Goal: Information Seeking & Learning: Learn about a topic

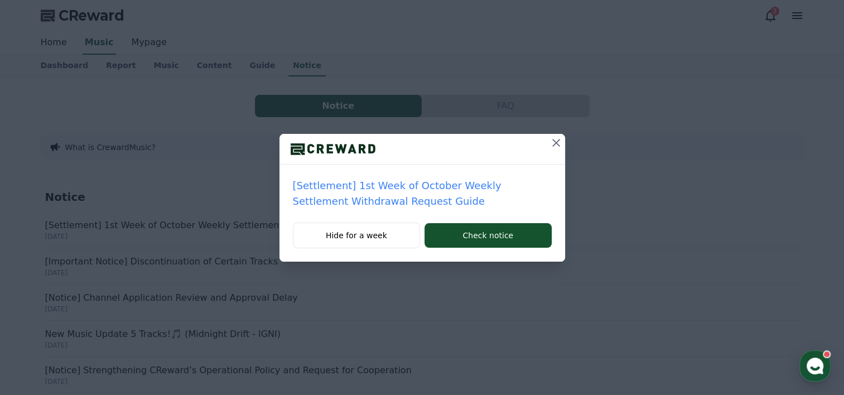
click at [360, 203] on p "[Settlement] 1st Week of October Weekly Settlement Withdrawal Request Guide" at bounding box center [422, 193] width 259 height 31
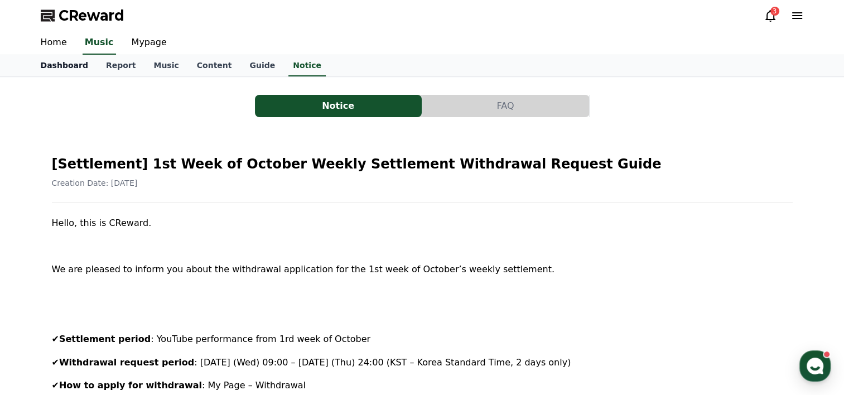
click at [78, 66] on link "Dashboard" at bounding box center [64, 65] width 65 height 21
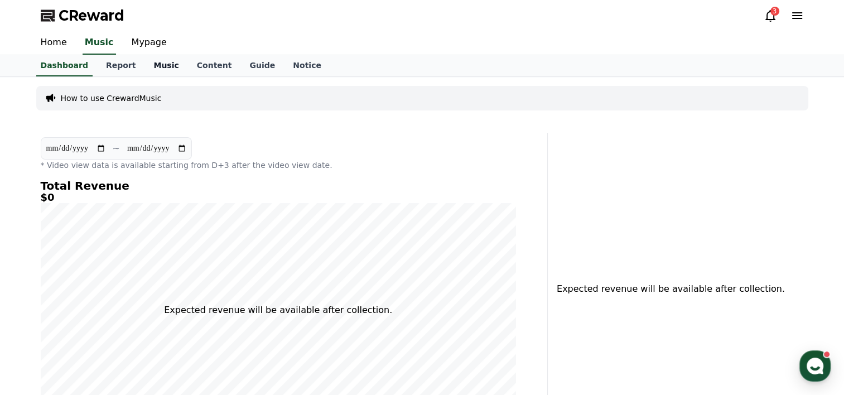
click at [147, 62] on link "Music" at bounding box center [165, 65] width 43 height 21
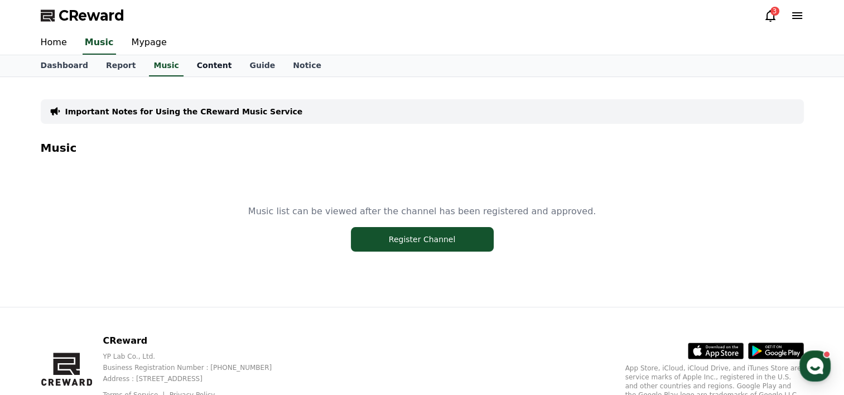
click at [206, 72] on link "Content" at bounding box center [214, 65] width 53 height 21
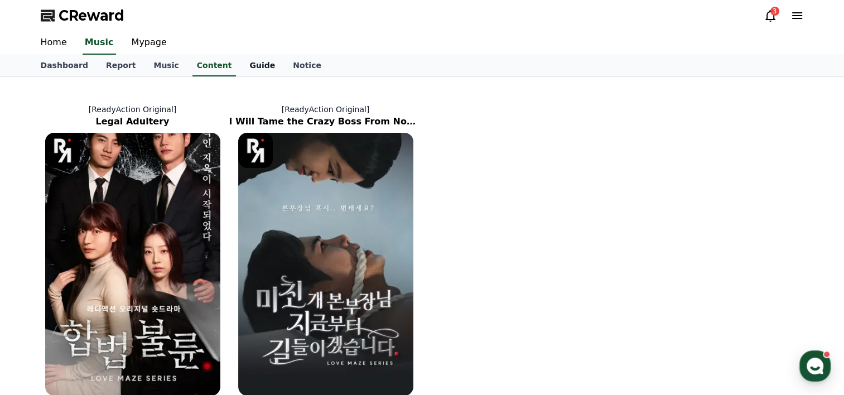
click at [247, 72] on link "Guide" at bounding box center [262, 65] width 44 height 21
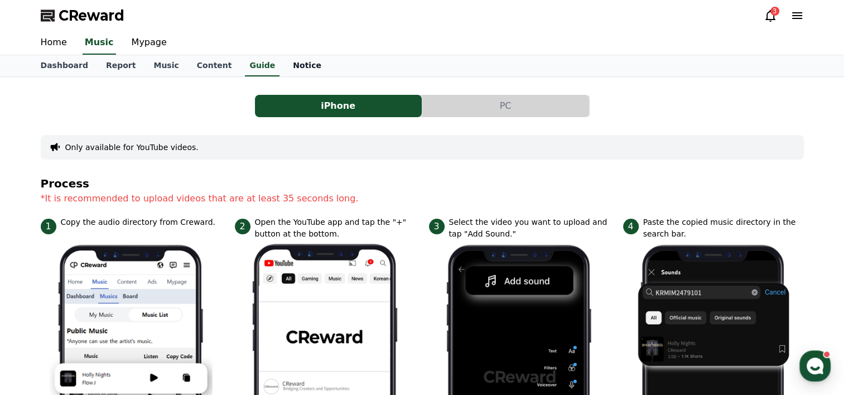
click at [284, 66] on link "Notice" at bounding box center [307, 65] width 46 height 21
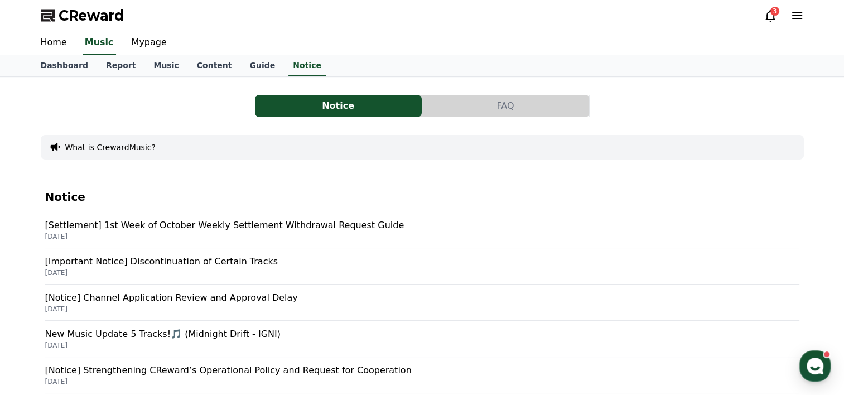
click at [194, 265] on p "[Important Notice] Discontinuation of Certain Tracks" at bounding box center [422, 261] width 754 height 13
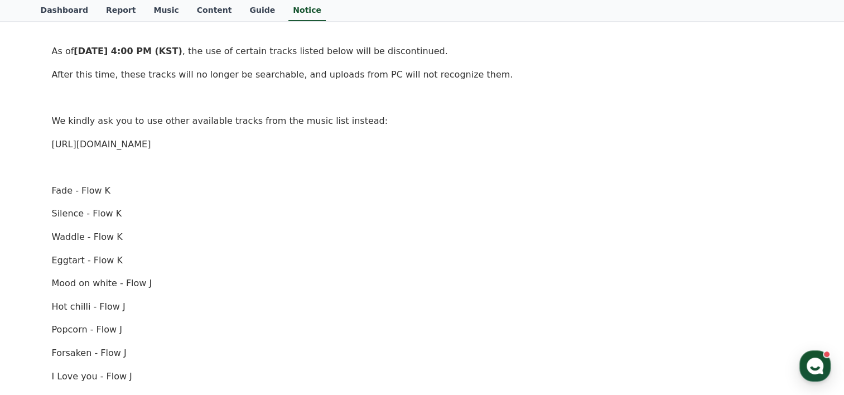
scroll to position [167, 0]
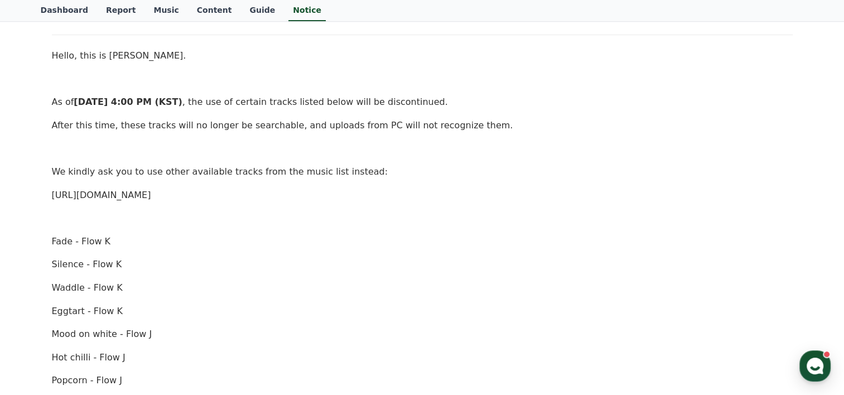
drag, startPoint x: 214, startPoint y: 196, endPoint x: 28, endPoint y: 188, distance: 186.5
copy link "https://creward.net/music/list/public"
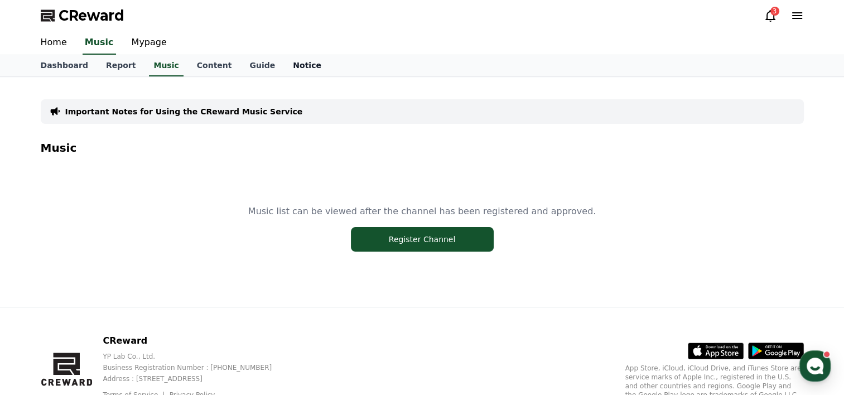
click at [284, 64] on link "Notice" at bounding box center [307, 65] width 46 height 21
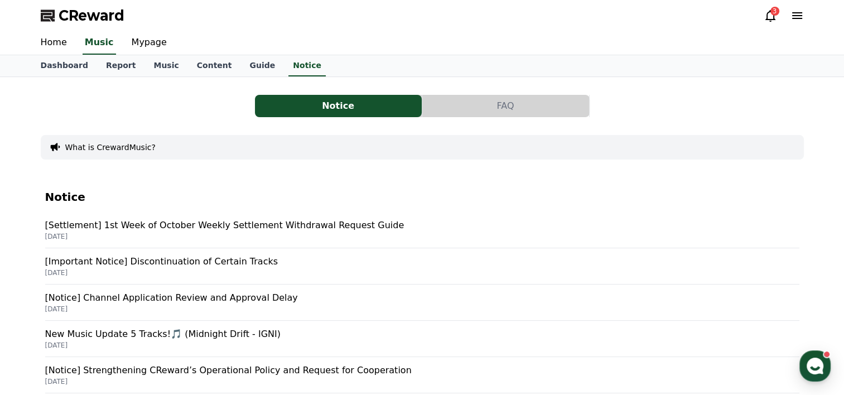
click at [249, 297] on p "[Notice] Channel Application Review and Approval Delay" at bounding box center [422, 297] width 754 height 13
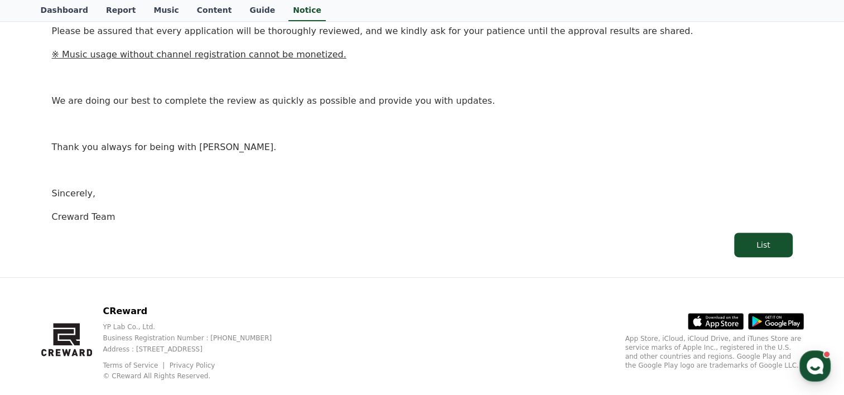
scroll to position [328, 0]
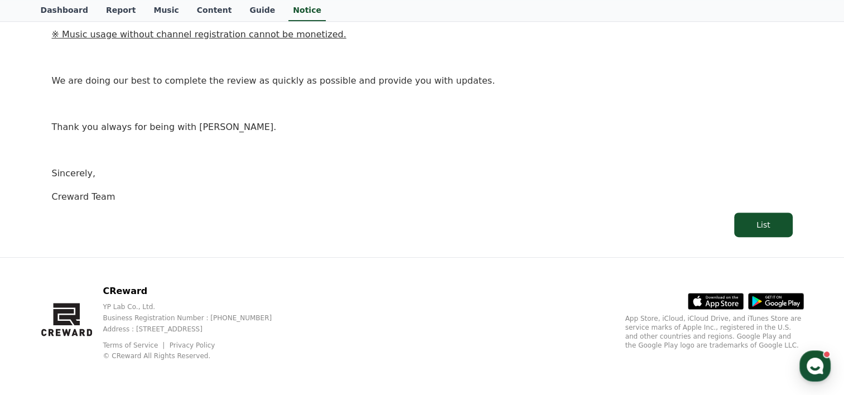
click at [138, 344] on link "Terms of Service" at bounding box center [135, 345] width 64 height 8
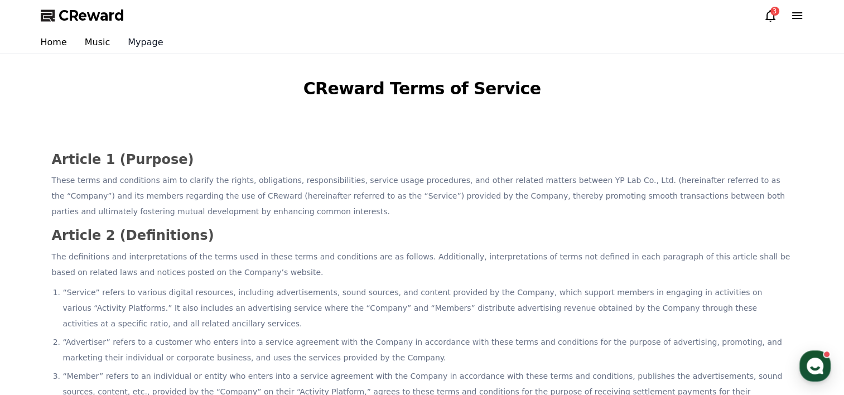
click at [138, 40] on link "Mypage" at bounding box center [145, 42] width 53 height 22
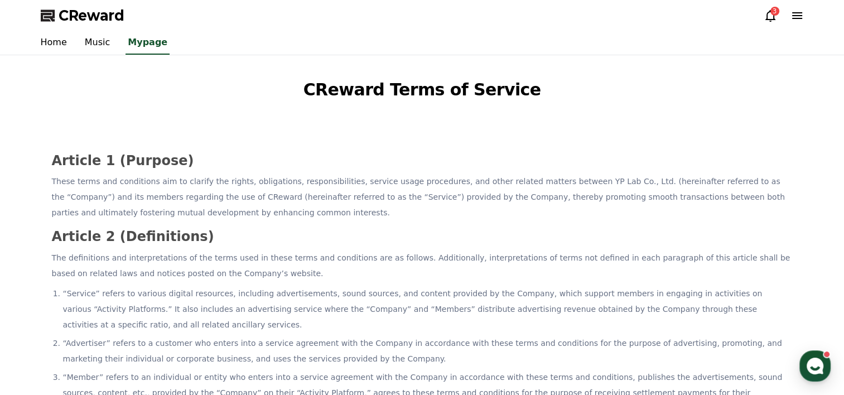
select select "**********"
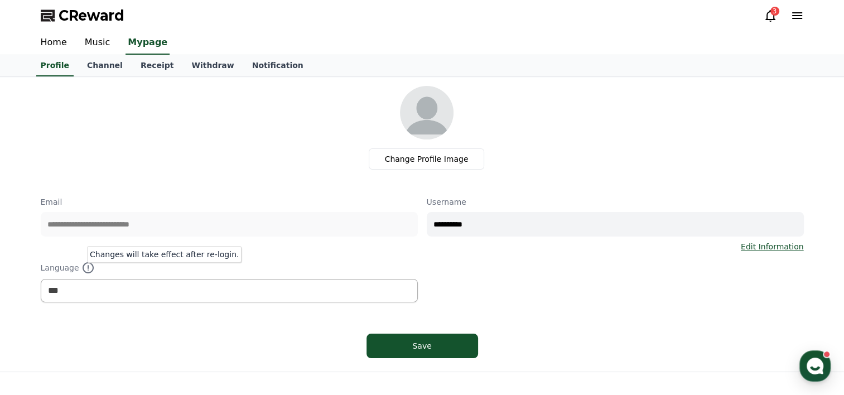
click at [88, 266] on icon at bounding box center [88, 267] width 11 height 11
click at [58, 47] on link "Home" at bounding box center [54, 42] width 44 height 23
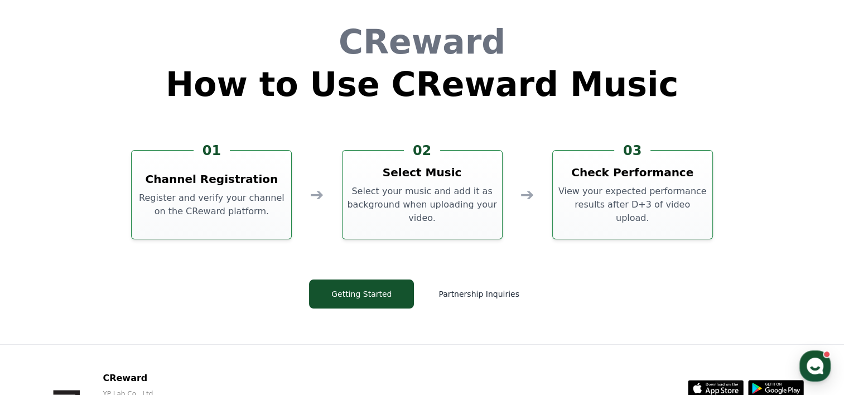
scroll to position [3023, 0]
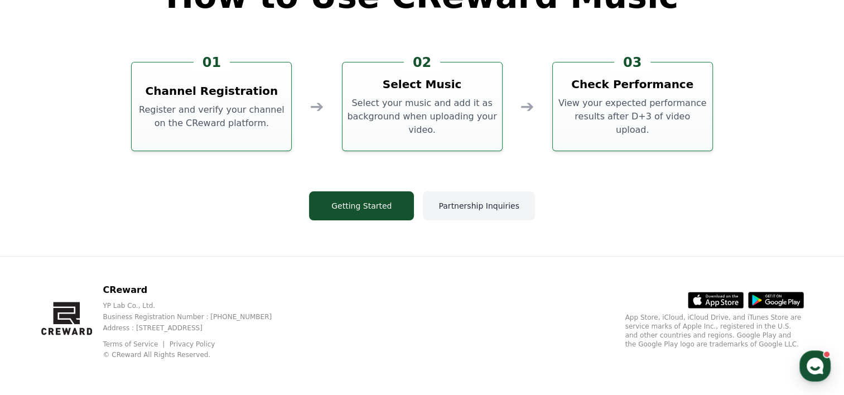
click at [440, 209] on button "Partnership Inquiries" at bounding box center [479, 205] width 112 height 29
click at [801, 360] on button "CReward Chat Button" at bounding box center [814, 365] width 31 height 31
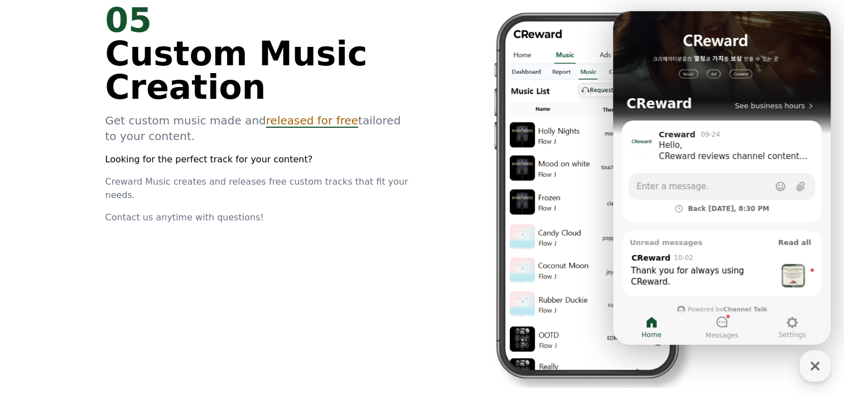
scroll to position [2520, 0]
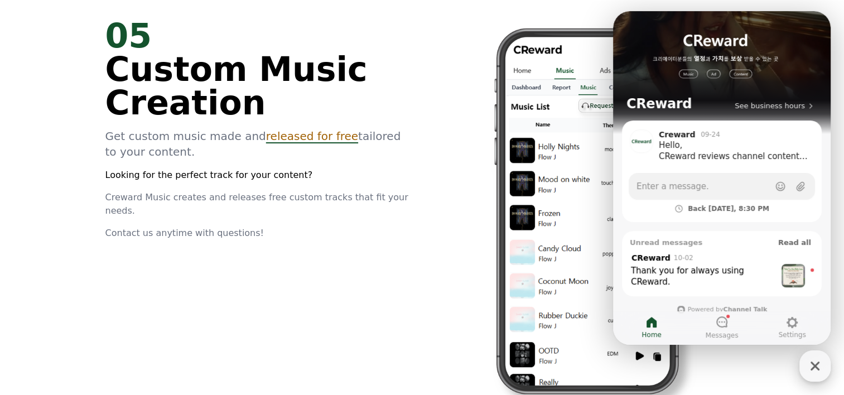
click at [814, 374] on icon "button" at bounding box center [815, 366] width 20 height 20
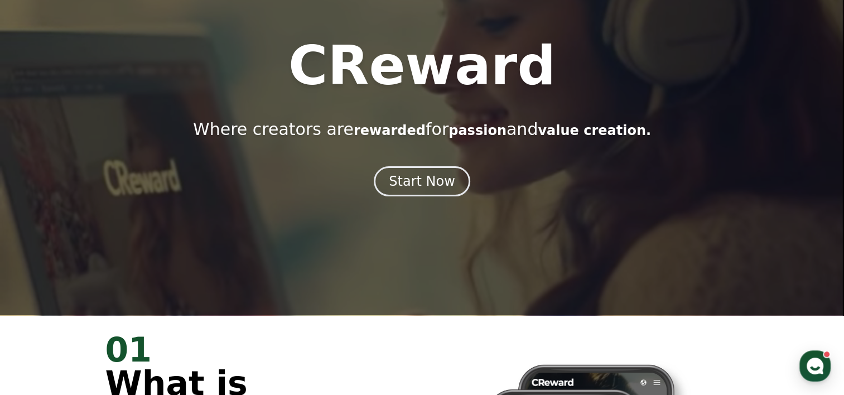
scroll to position [10, 0]
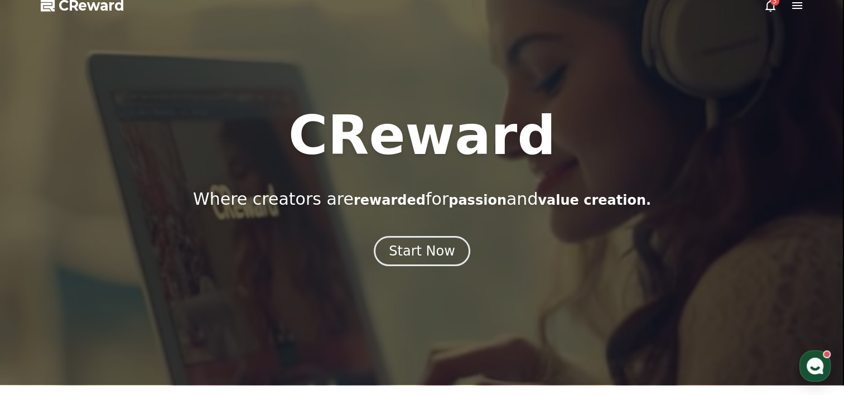
click at [760, 6] on div at bounding box center [422, 187] width 844 height 395
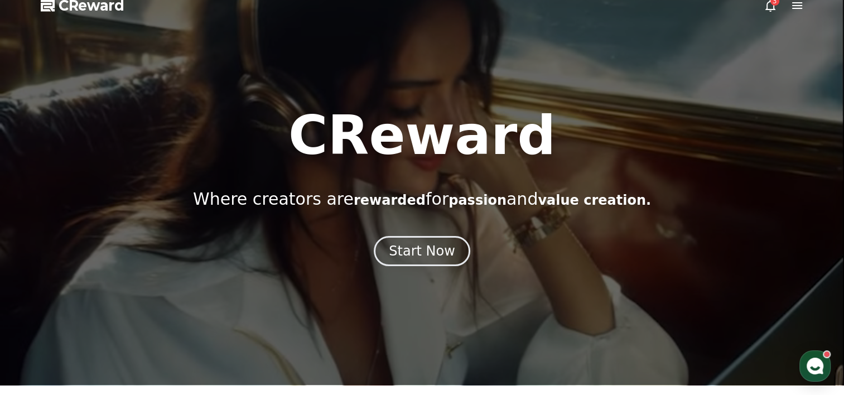
click at [773, 8] on icon at bounding box center [770, 6] width 10 height 12
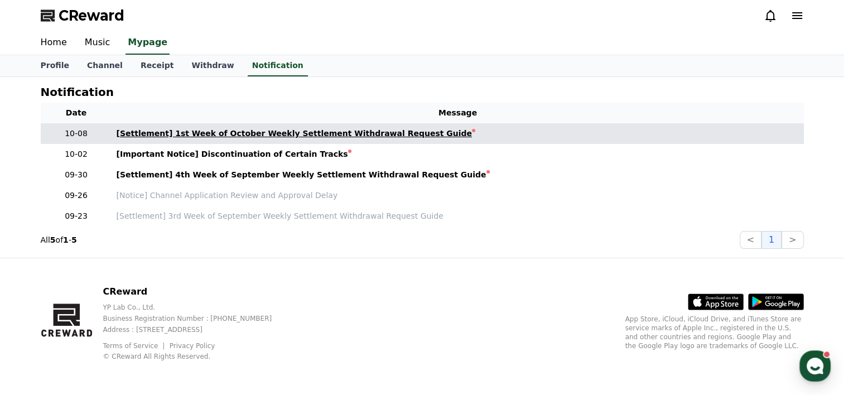
click at [330, 132] on div "[Settlement] 1st Week of October Weekly Settlement Withdrawal Request Guide" at bounding box center [295, 134] width 356 height 12
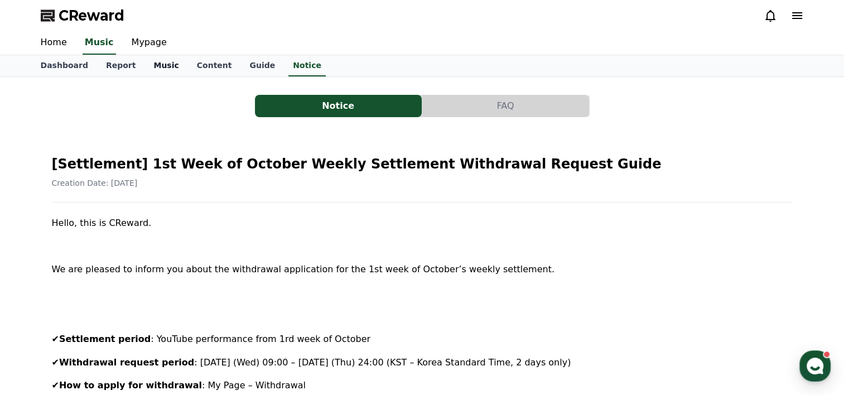
click at [160, 69] on link "Music" at bounding box center [165, 65] width 43 height 21
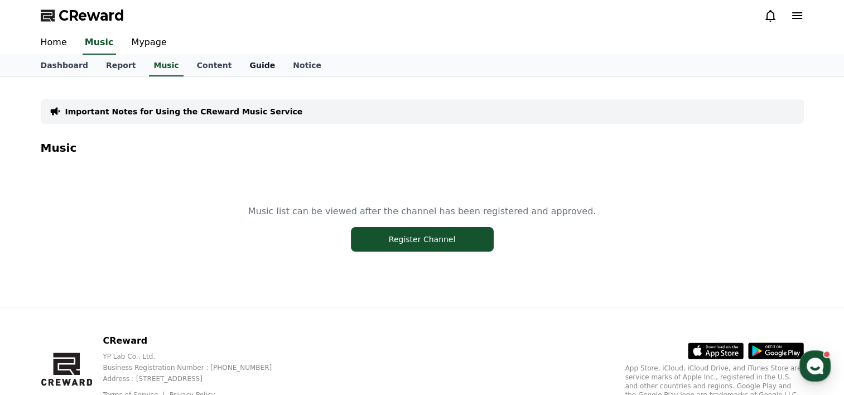
click at [240, 64] on link "Guide" at bounding box center [262, 65] width 44 height 21
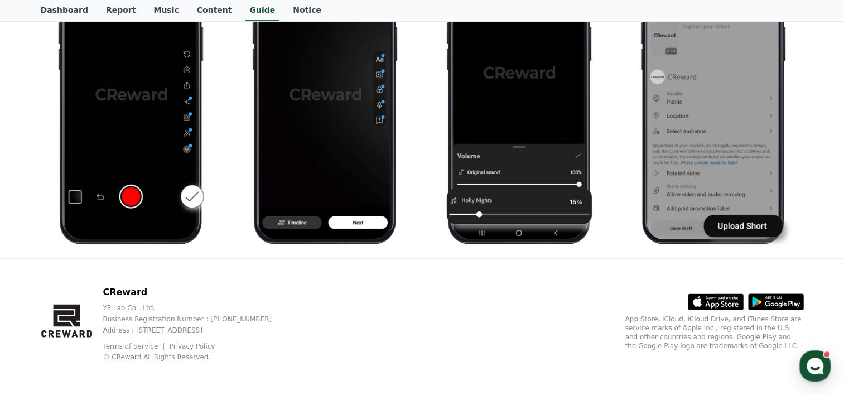
scroll to position [624, 0]
